Goal: Task Accomplishment & Management: Use online tool/utility

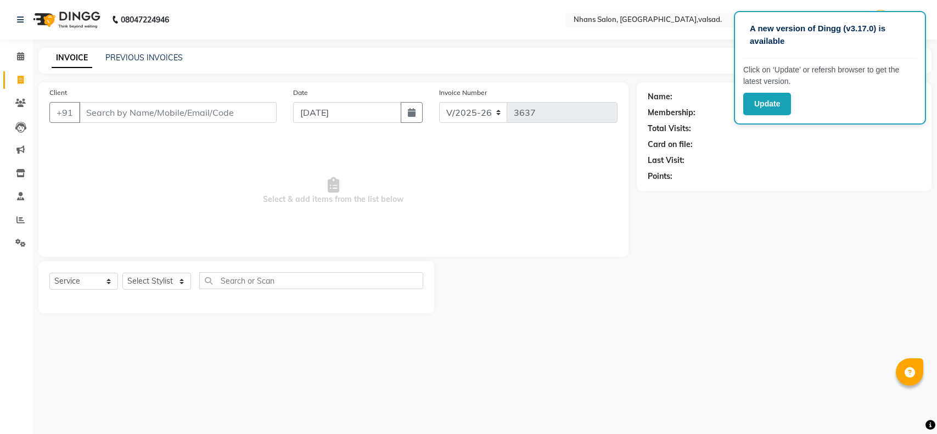
select select "3706"
select select "service"
click at [165, 286] on select "Select Stylist [PERSON_NAME] DIVYA [PERSON_NAME] [PERSON_NAME] MEET OWAIS PALAK…" at bounding box center [156, 281] width 69 height 17
select select "79588"
click at [122, 273] on select "Select Stylist [PERSON_NAME] DIVYA [PERSON_NAME] [PERSON_NAME] MEET OWAIS PALAK…" at bounding box center [156, 281] width 69 height 17
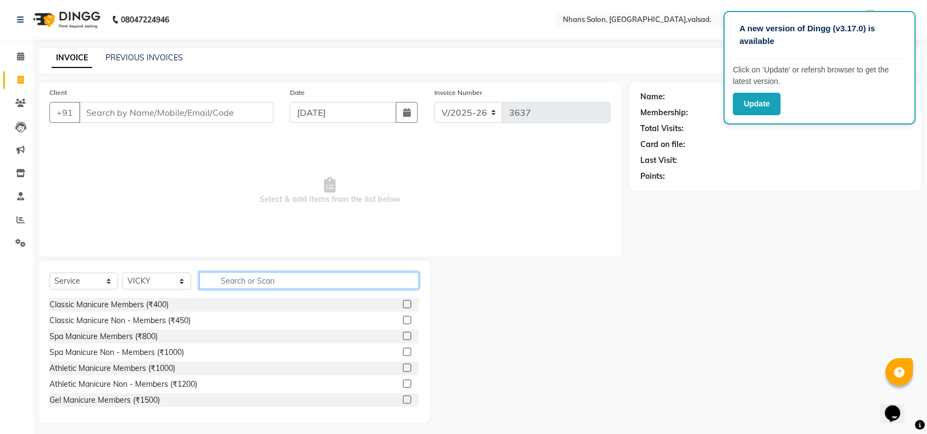
click at [239, 281] on input "text" at bounding box center [309, 280] width 220 height 17
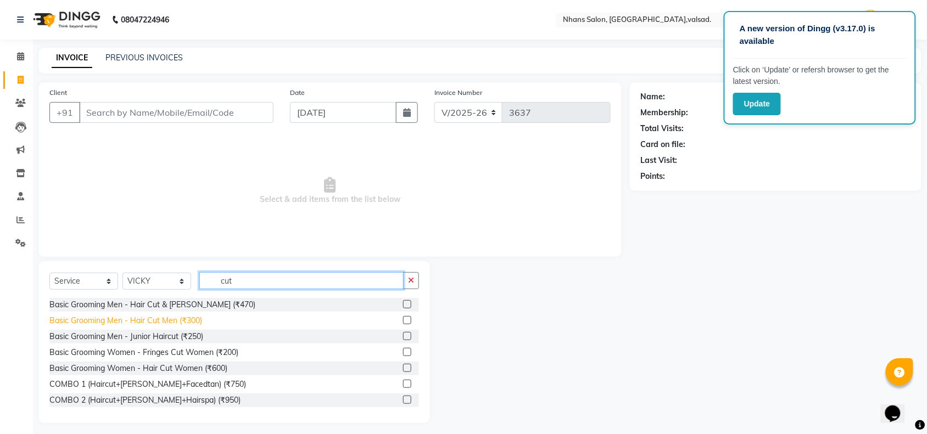
type input "cut"
click at [158, 317] on div "Basic Grooming Men - Hair Cut Men (₹300)" at bounding box center [125, 321] width 153 height 12
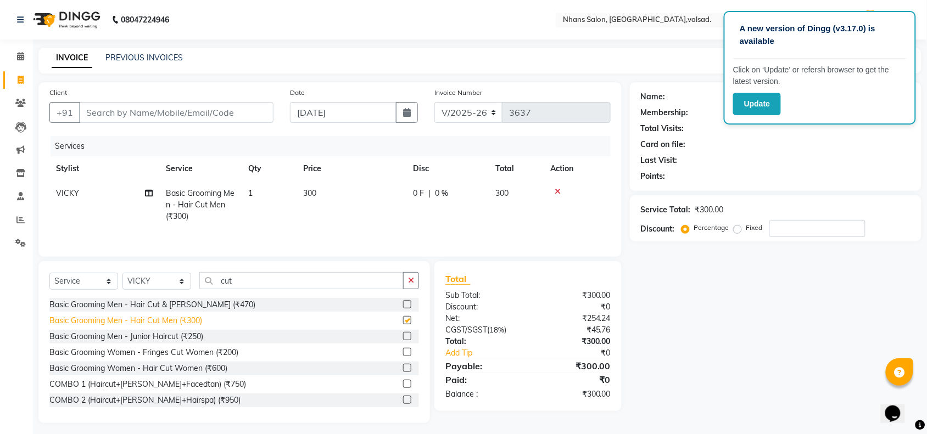
checkbox input "false"
click at [201, 116] on input "Client" at bounding box center [176, 112] width 194 height 21
type input "c"
type input "0"
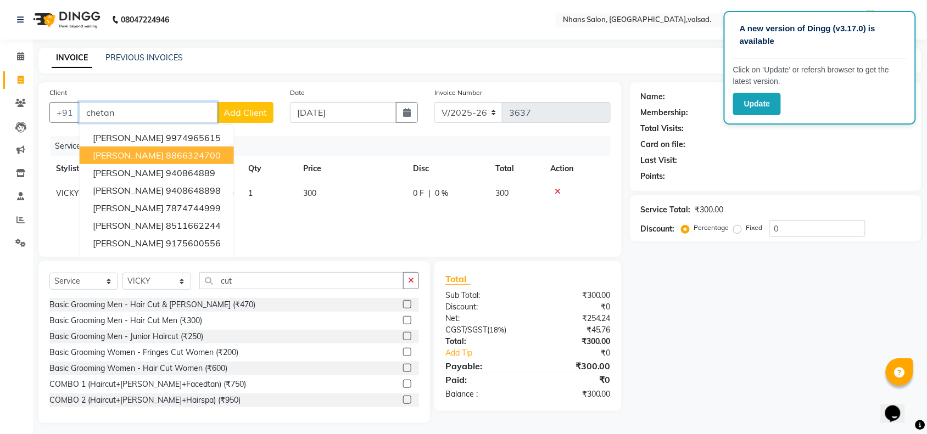
click at [171, 154] on ngb-highlight "8866324700" at bounding box center [193, 155] width 55 height 11
type input "8866324700"
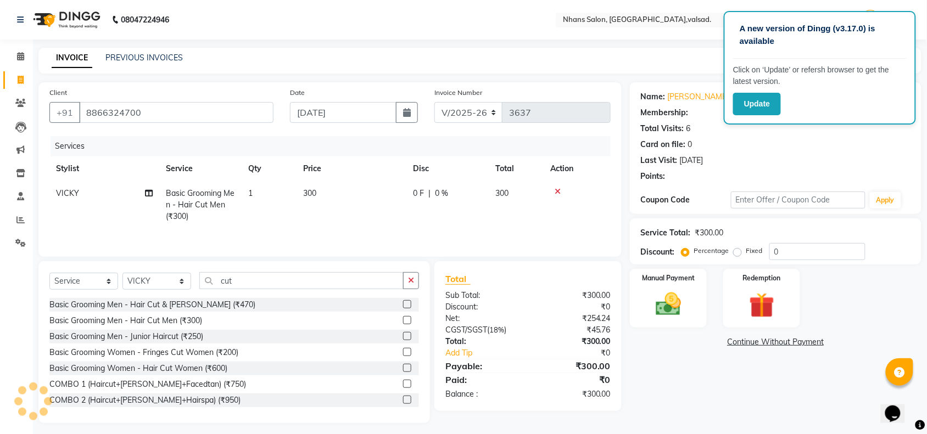
select select "1: Object"
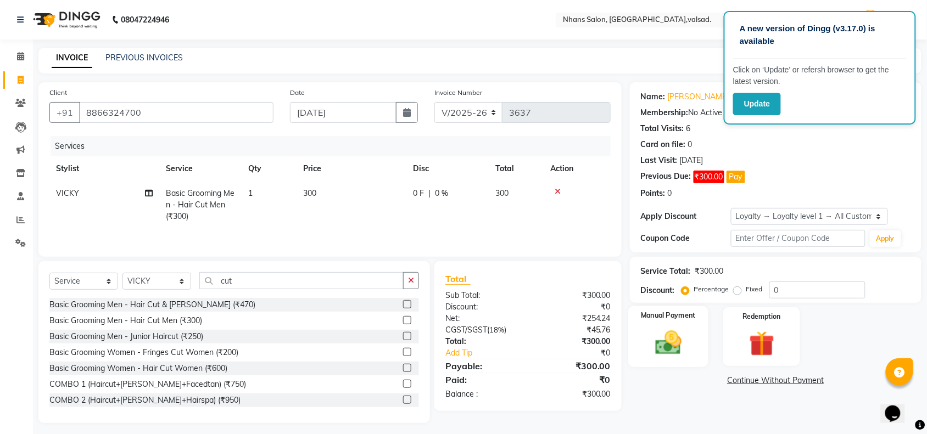
click at [682, 335] on img at bounding box center [668, 343] width 43 height 30
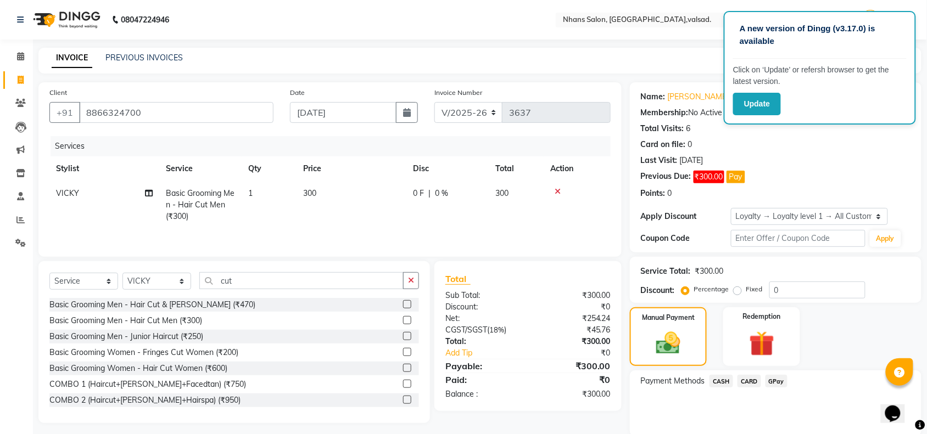
click at [722, 383] on span "CASH" at bounding box center [722, 381] width 24 height 13
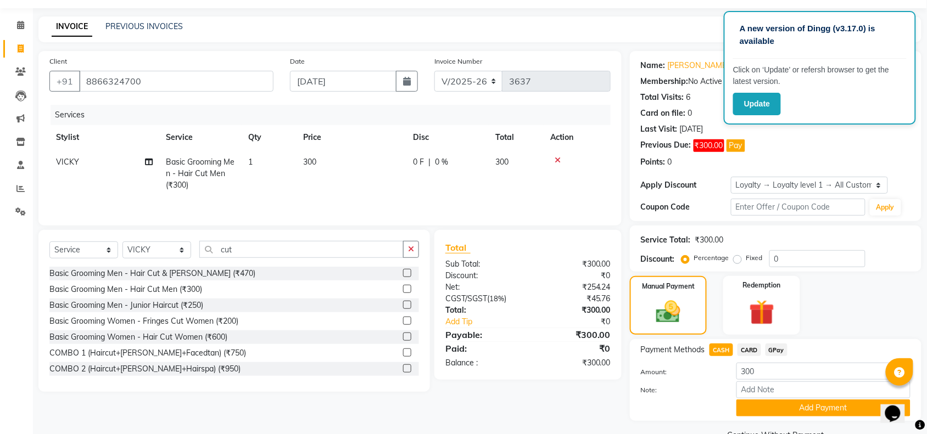
scroll to position [35, 0]
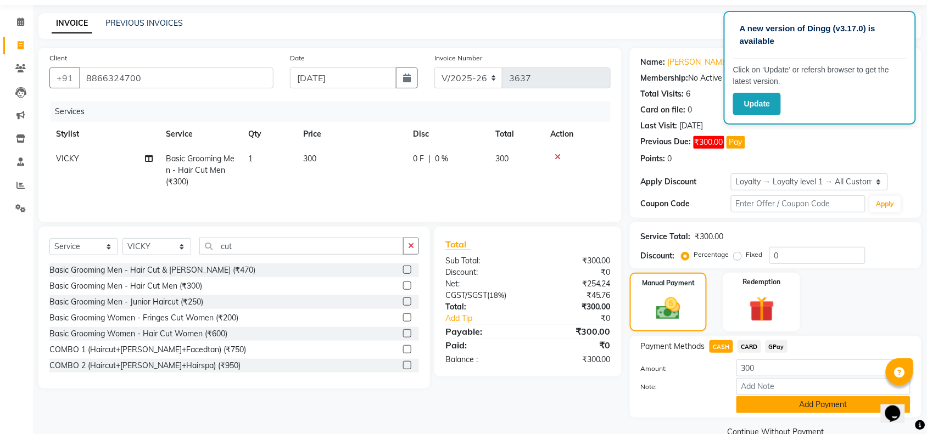
click at [796, 409] on button "Add Payment" at bounding box center [823, 405] width 174 height 17
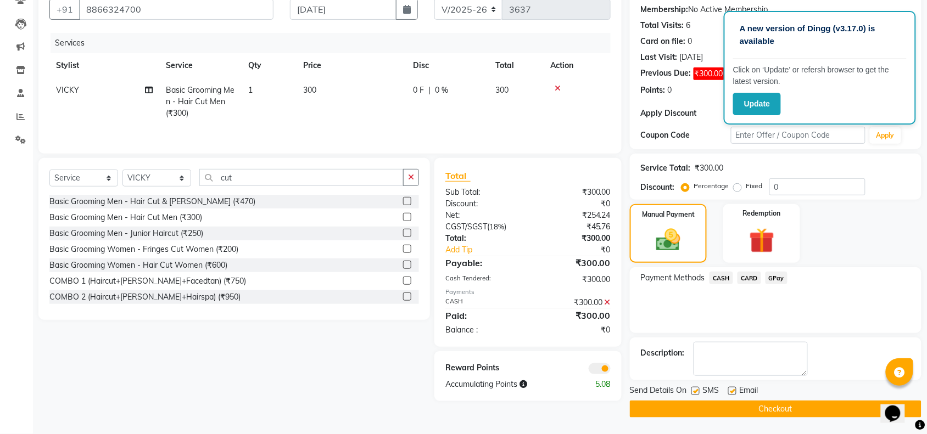
click at [809, 408] on button "Checkout" at bounding box center [776, 409] width 292 height 17
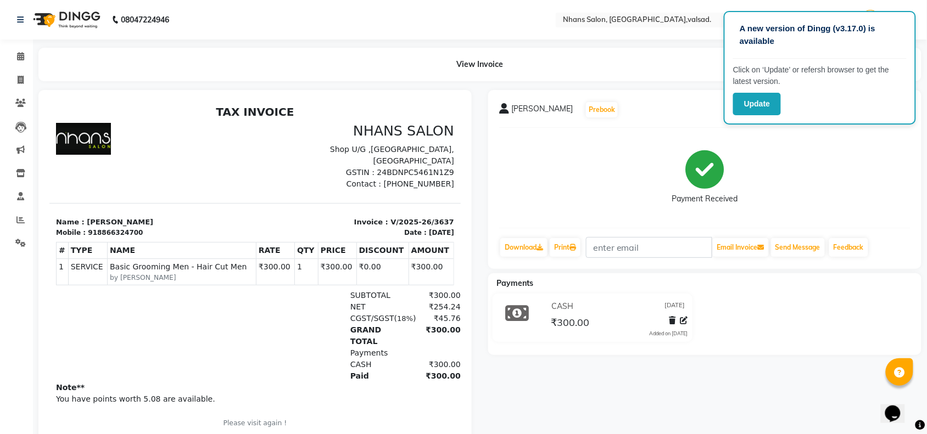
scroll to position [46, 0]
